Goal: Find specific page/section: Find specific page/section

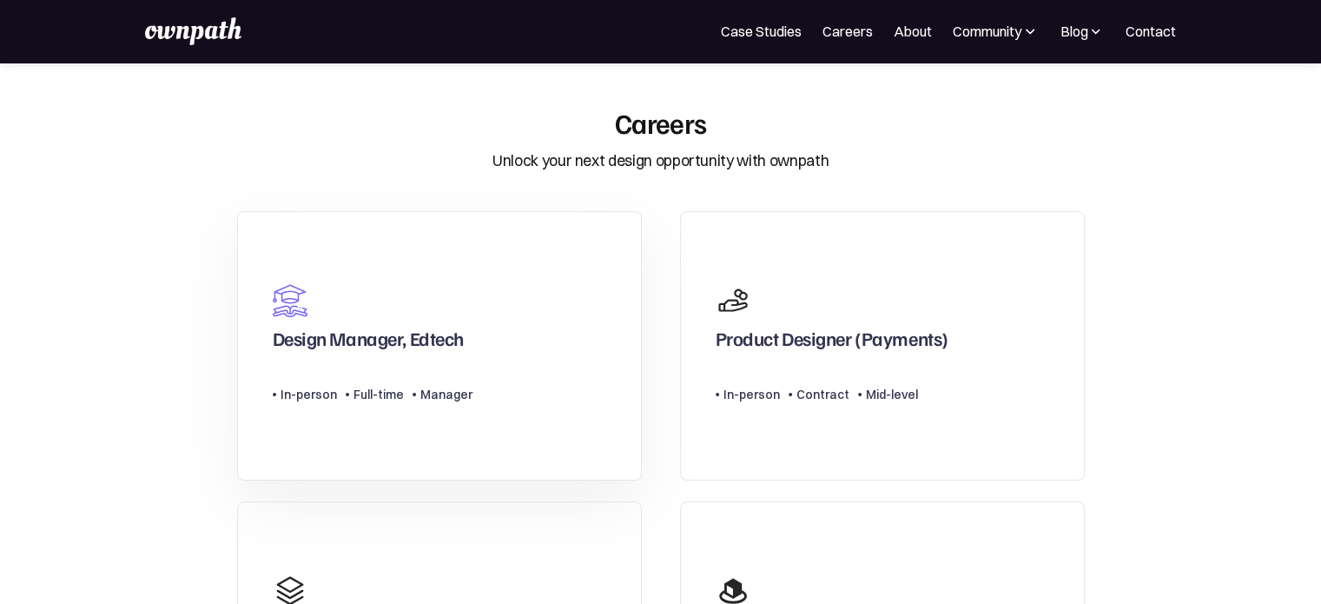
click at [550, 277] on link "Design Manager, Edtech Type Level In-person Full-time Manager" at bounding box center [439, 346] width 405 height 270
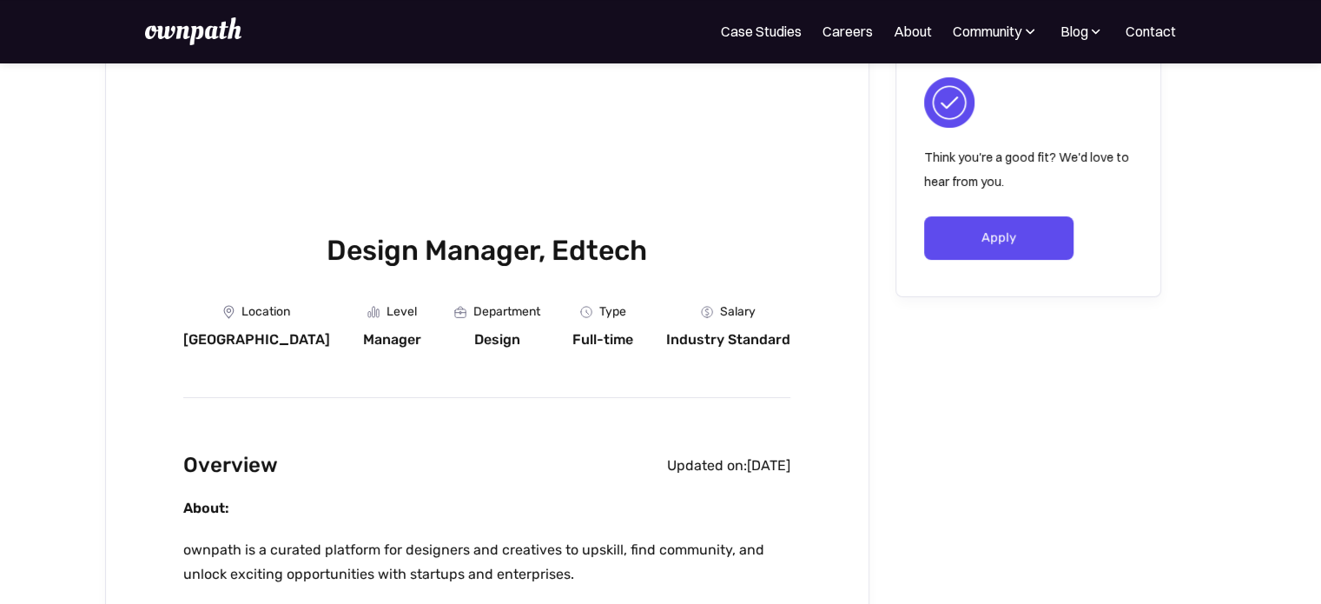
scroll to position [83, 0]
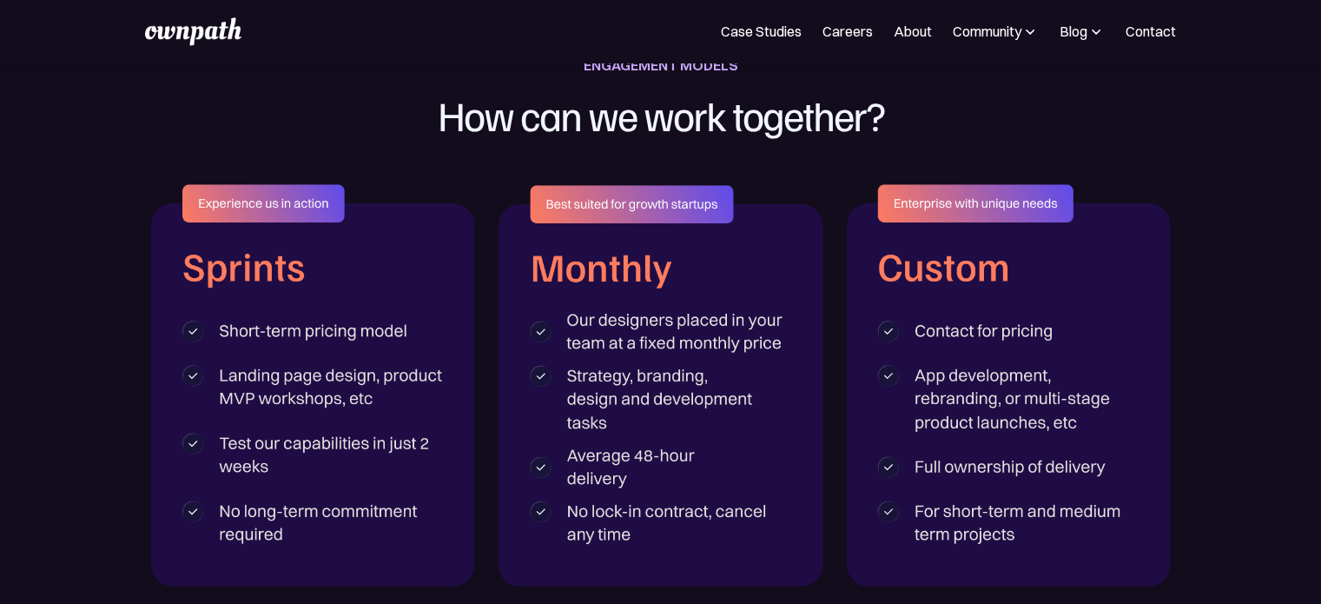
scroll to position [2214, 0]
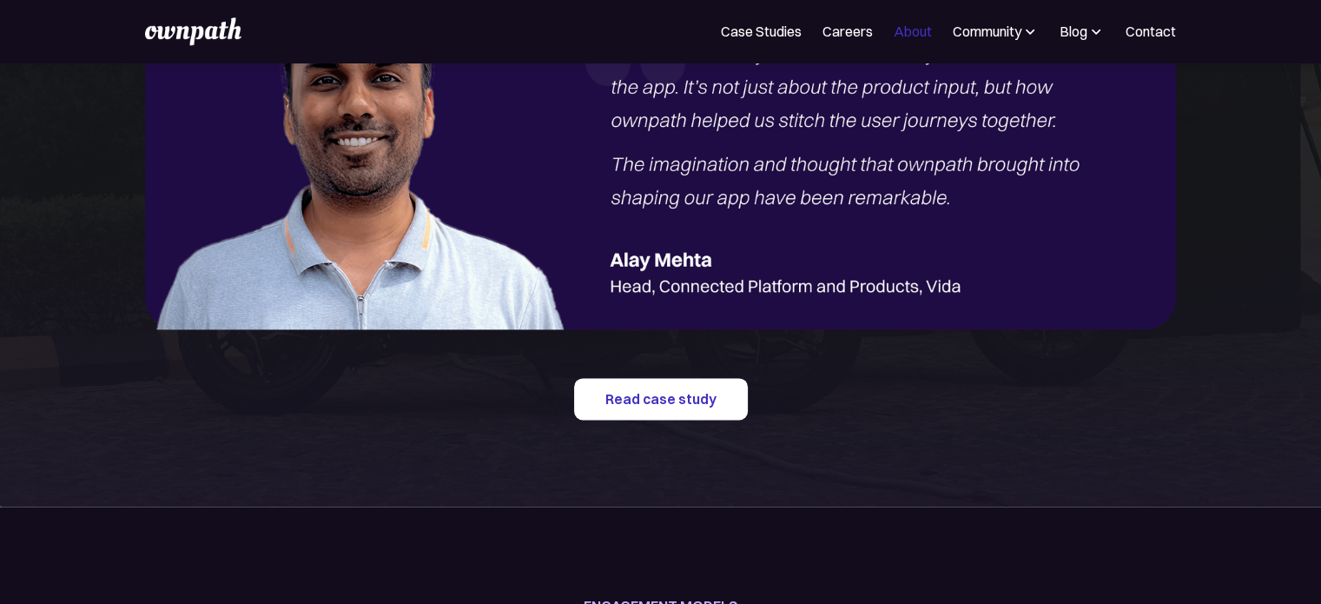
click at [910, 35] on link "About" at bounding box center [913, 31] width 38 height 21
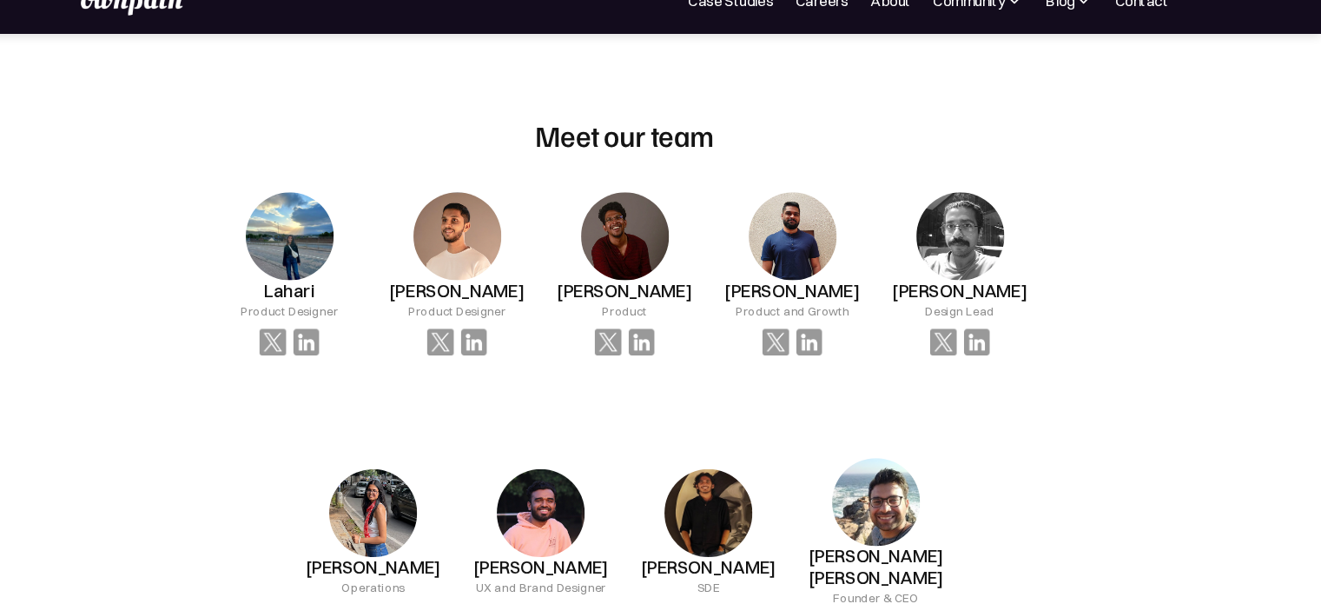
scroll to position [1121, 0]
